Goal: Information Seeking & Learning: Understand process/instructions

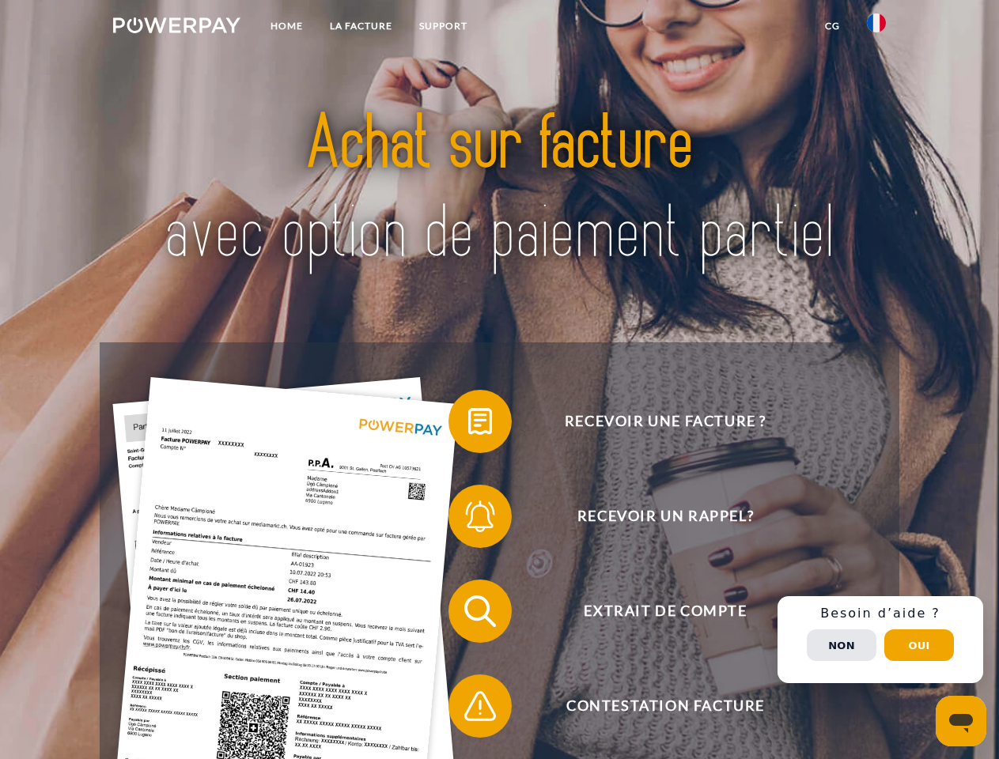
click at [176, 28] on img at bounding box center [176, 25] width 127 height 16
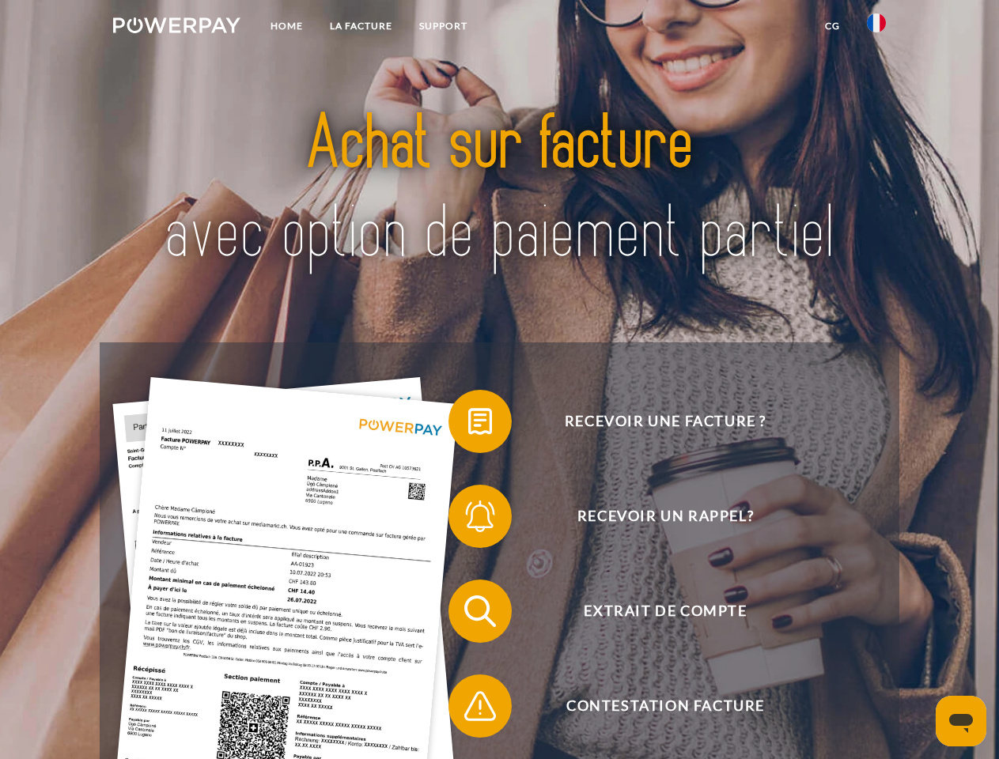
click at [876, 28] on img at bounding box center [876, 22] width 19 height 19
click at [832, 26] on link "CG" at bounding box center [833, 26] width 42 height 28
click at [468, 425] on span at bounding box center [456, 421] width 79 height 79
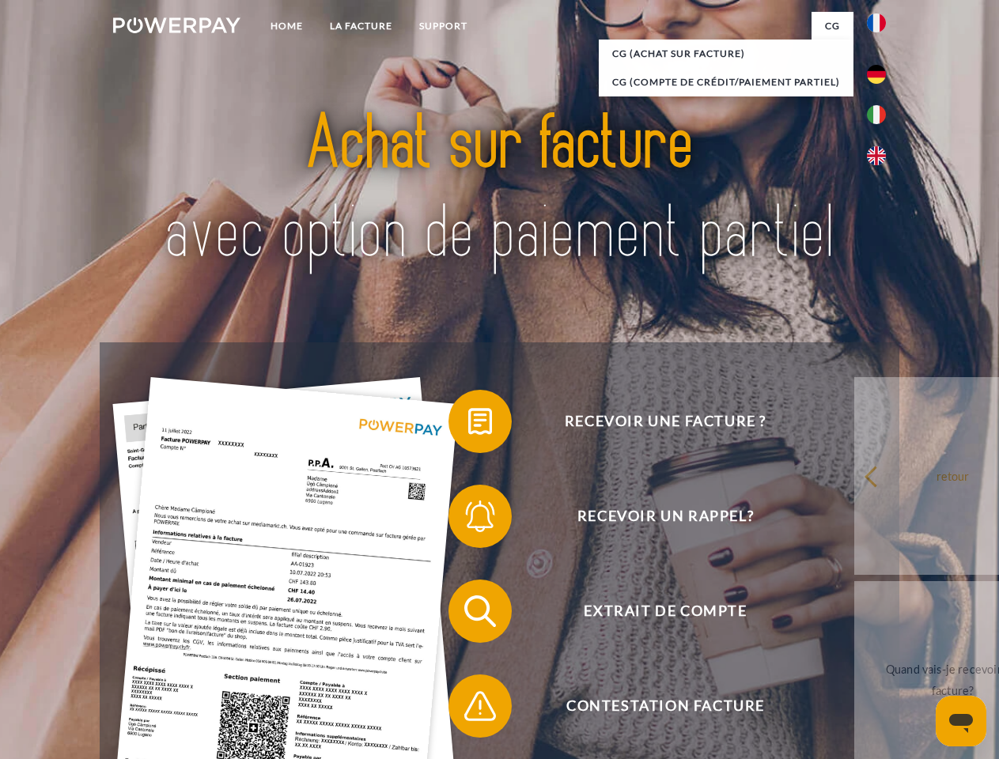
click at [468, 520] on span at bounding box center [456, 516] width 79 height 79
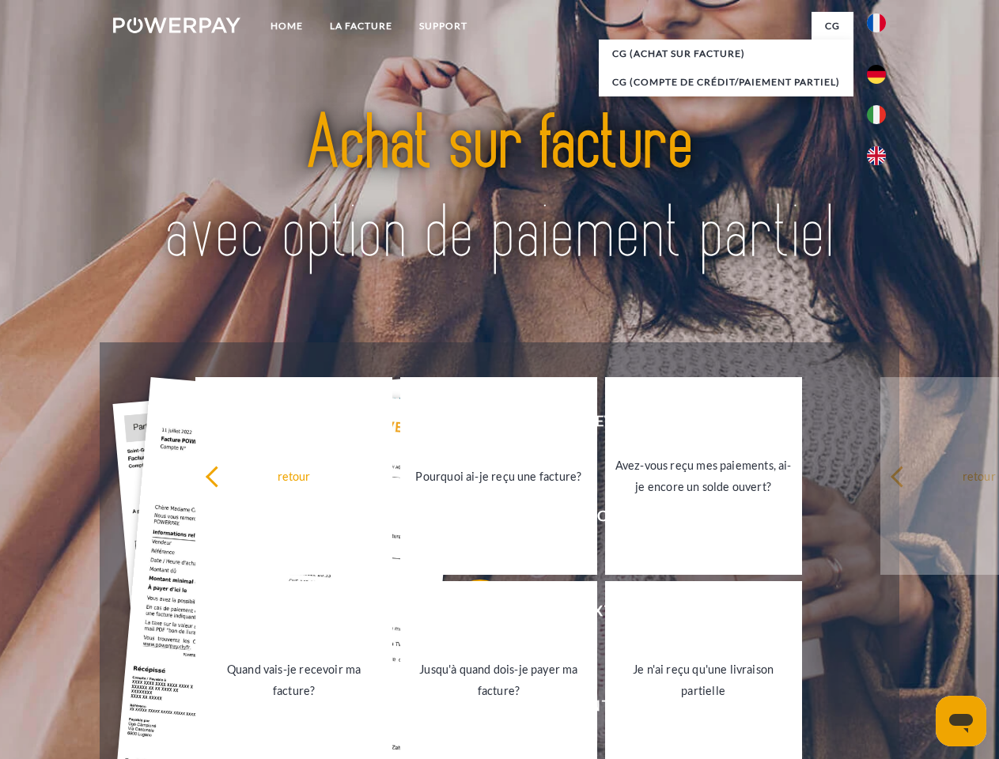
click at [468, 615] on link "Jusqu'à quand dois-je payer ma facture?" at bounding box center [498, 680] width 197 height 198
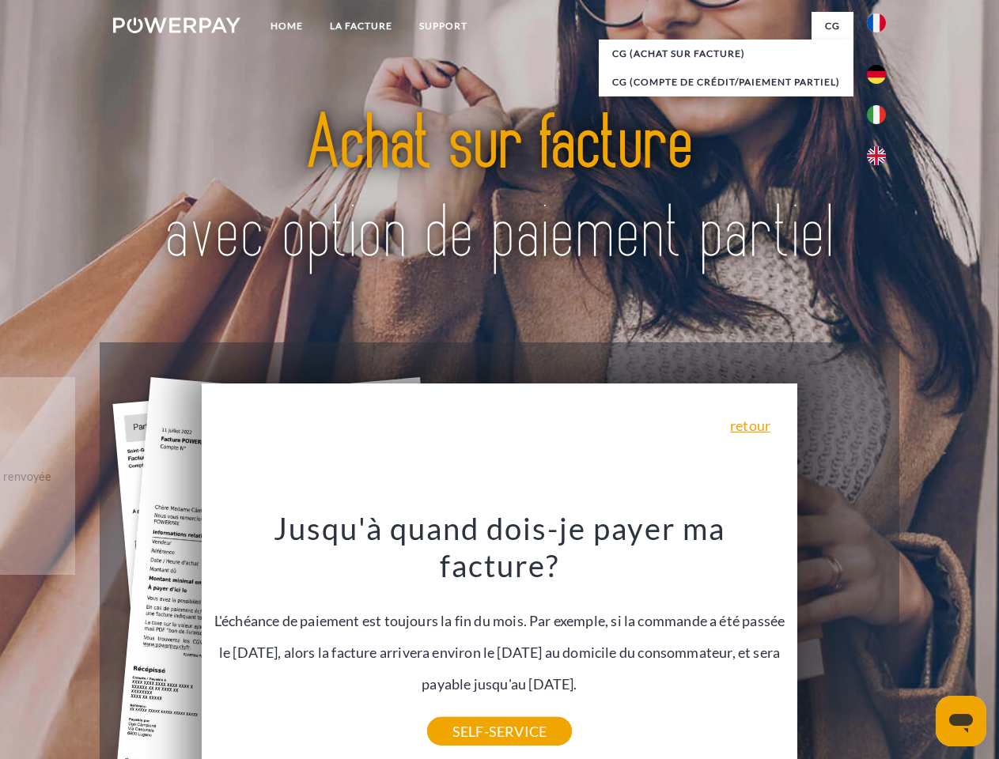
click at [880, 640] on div "Recevoir une facture ? Recevoir un rappel? Extrait de compte retour" at bounding box center [499, 659] width 799 height 633
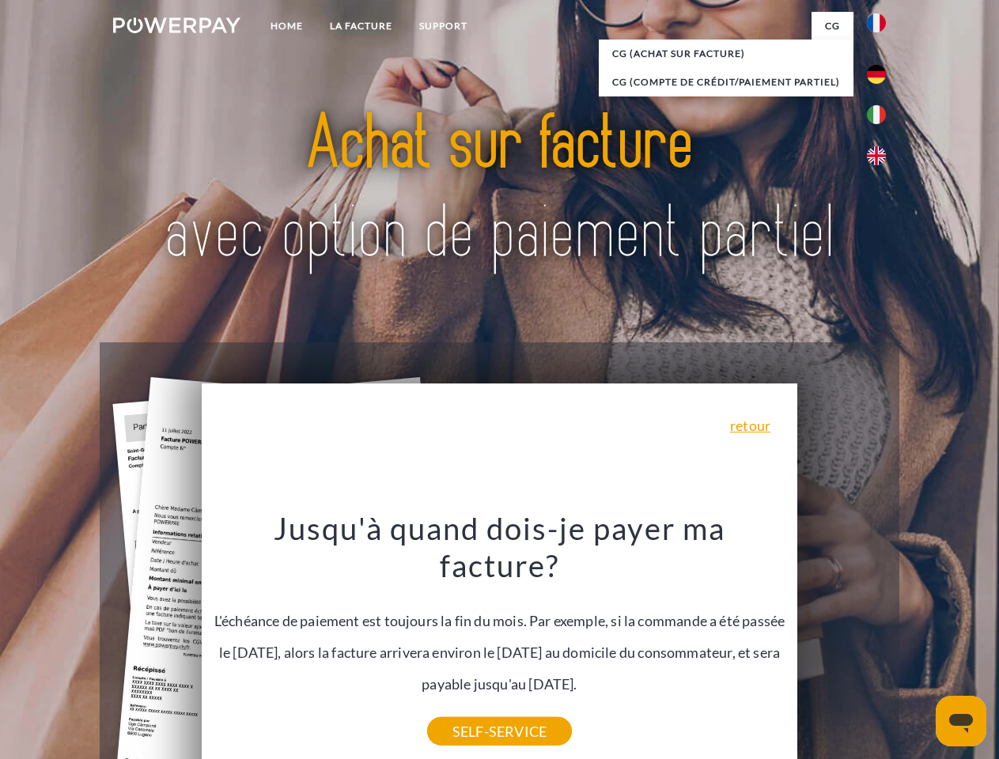
click at [842, 643] on span "Extrait de compte" at bounding box center [665, 611] width 388 height 63
click at [919, 645] on header "Home LA FACTURE Support" at bounding box center [499, 546] width 999 height 1092
